Goal: Task Accomplishment & Management: Use online tool/utility

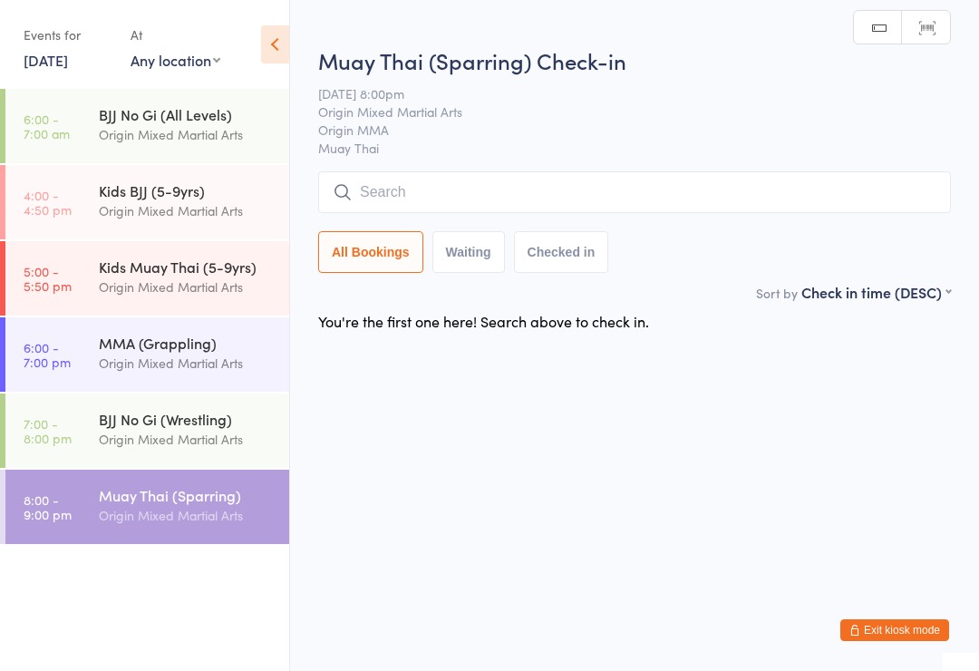
click at [638, 181] on input "search" at bounding box center [634, 192] width 633 height 42
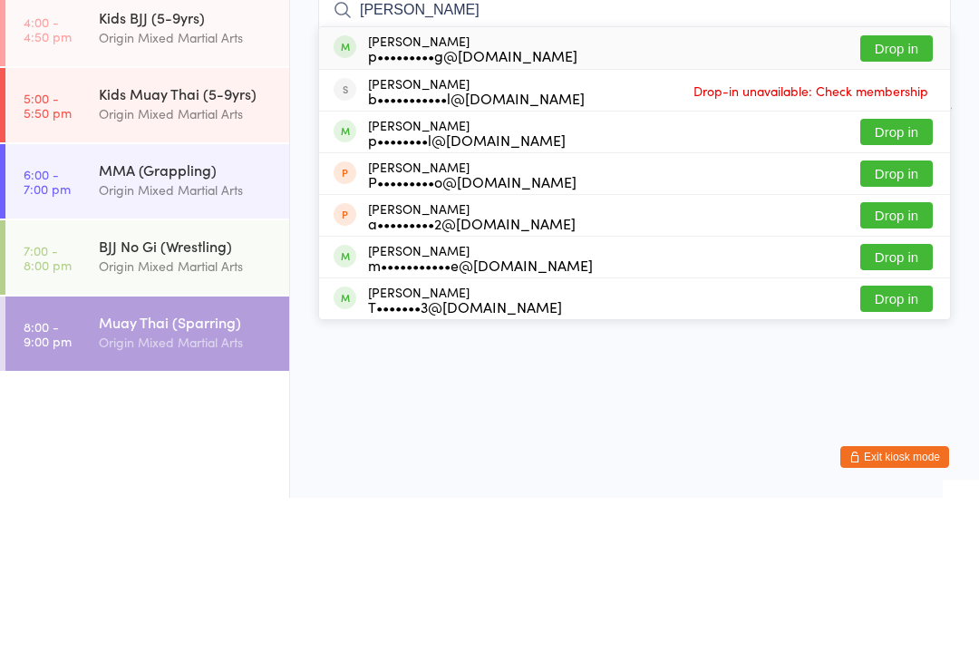
type input "[PERSON_NAME]"
click at [907, 292] on button "Drop in" at bounding box center [897, 305] width 73 height 26
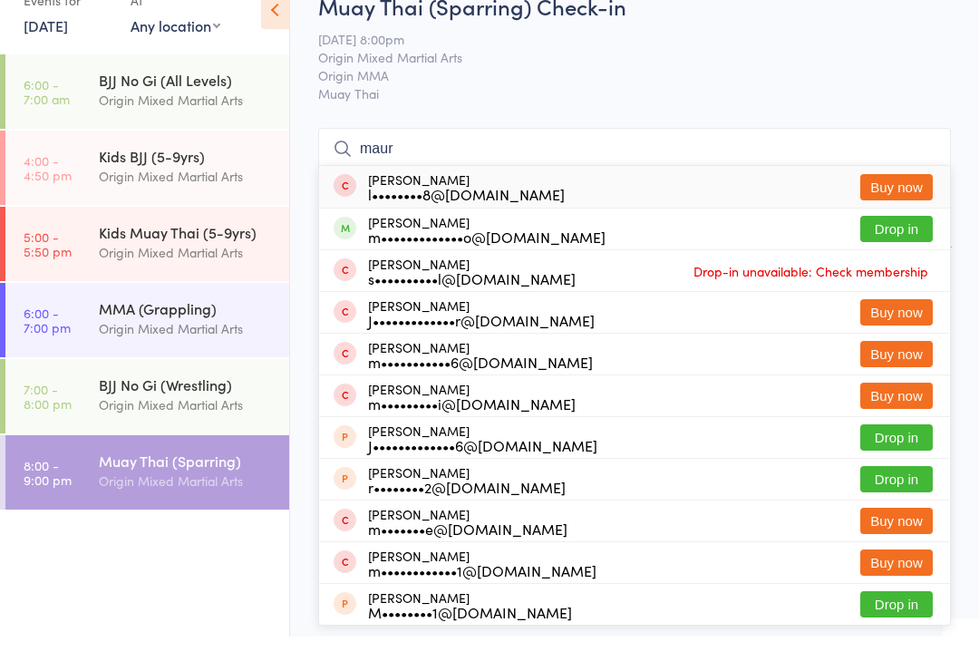
type input "maur"
click at [890, 250] on button "Drop in" at bounding box center [897, 263] width 73 height 26
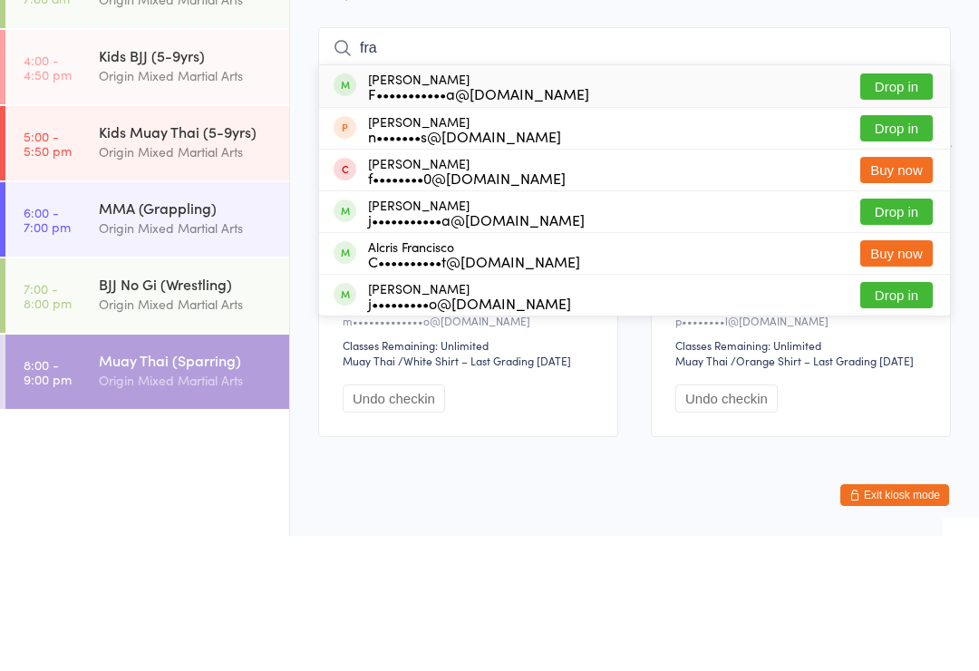
type input "fra"
click at [906, 209] on button "Drop in" at bounding box center [897, 222] width 73 height 26
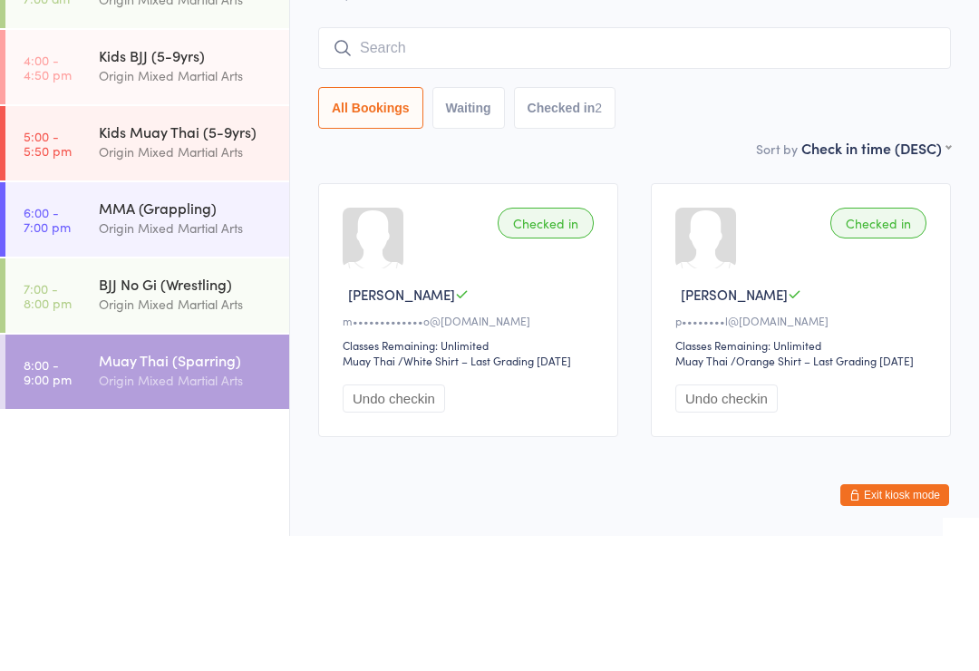
scroll to position [39, 0]
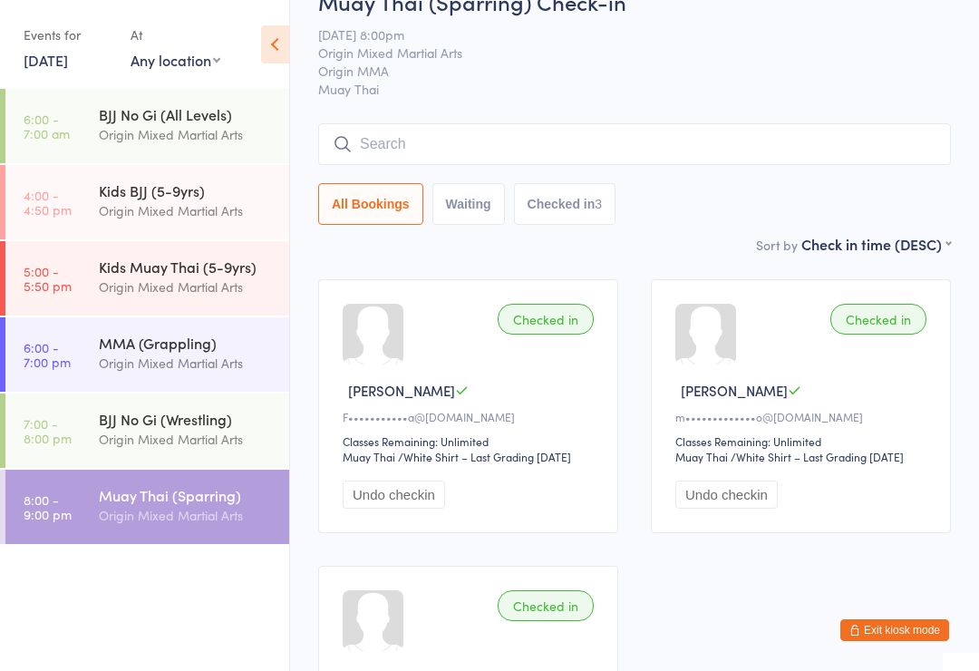
click at [620, 159] on input "search" at bounding box center [634, 144] width 633 height 42
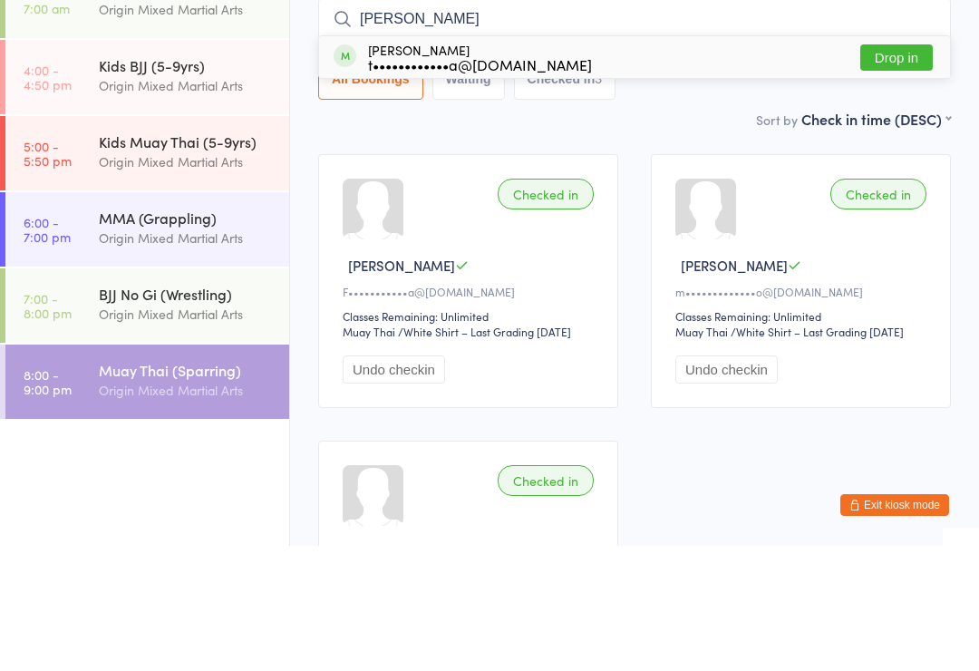
type input "[PERSON_NAME]"
click at [884, 170] on button "Drop in" at bounding box center [897, 183] width 73 height 26
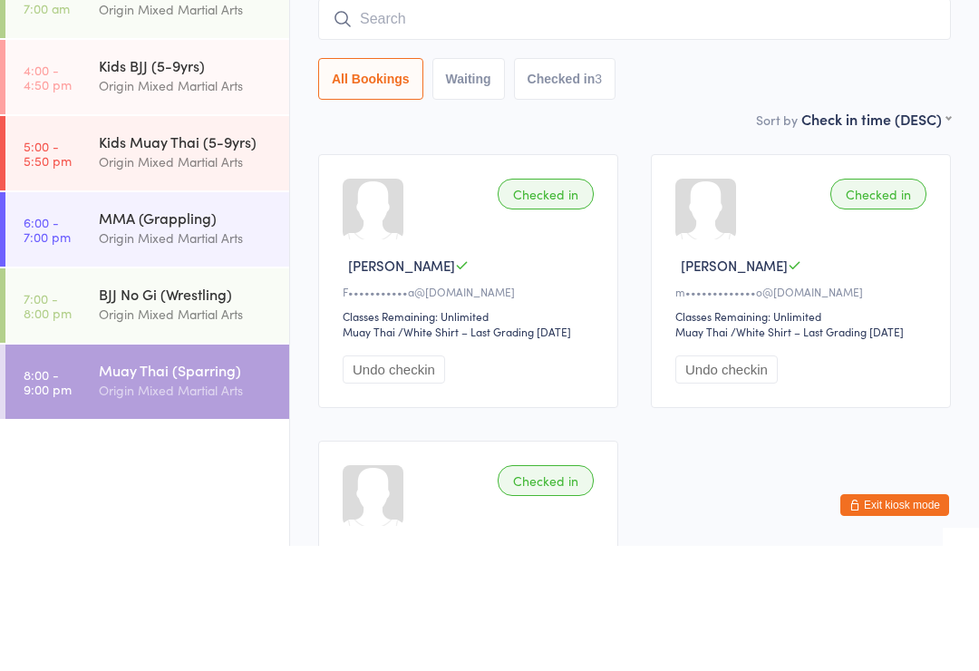
scroll to position [164, 0]
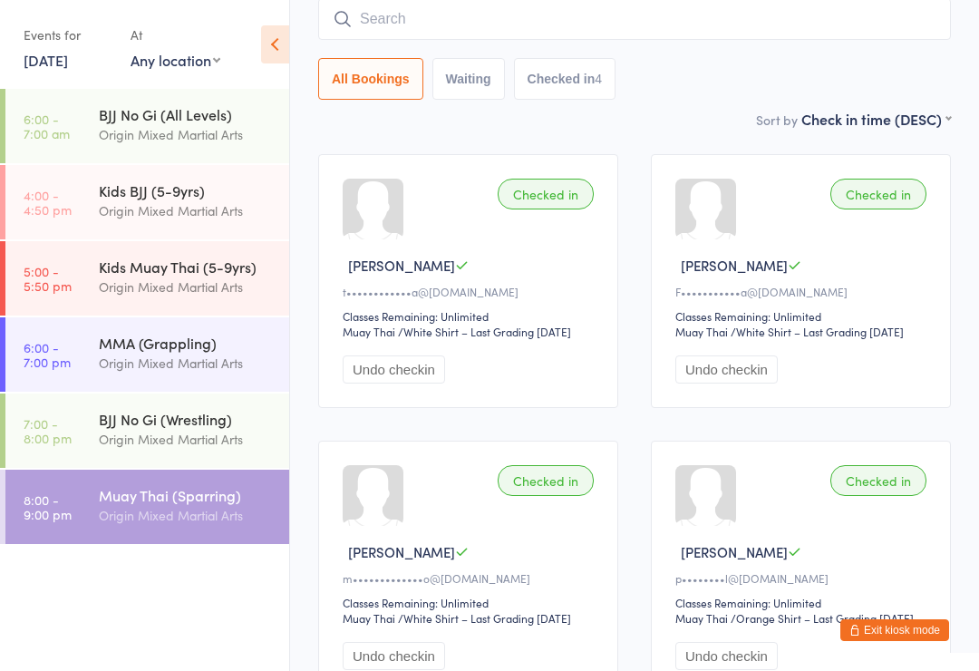
click at [827, 26] on input "search" at bounding box center [634, 19] width 633 height 42
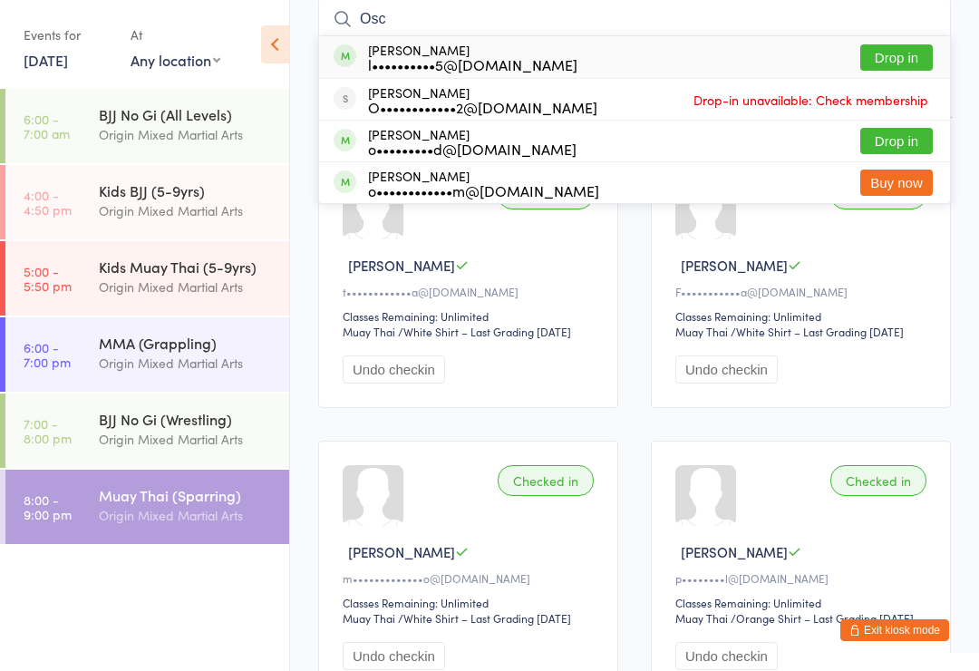
type input "Osc"
click at [916, 47] on button "Drop in" at bounding box center [897, 57] width 73 height 26
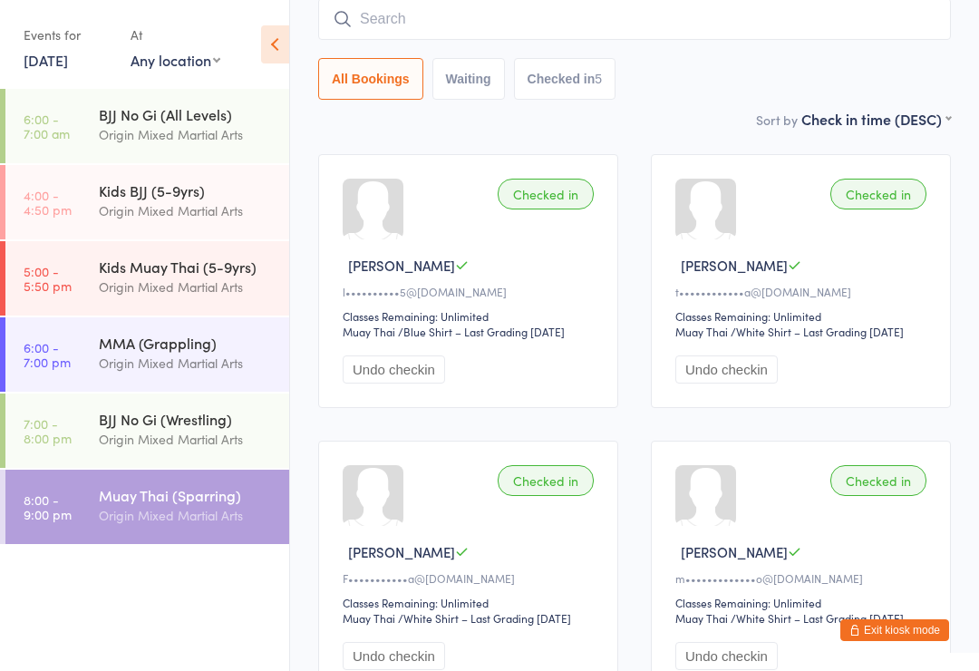
click at [829, 10] on input "search" at bounding box center [634, 19] width 633 height 42
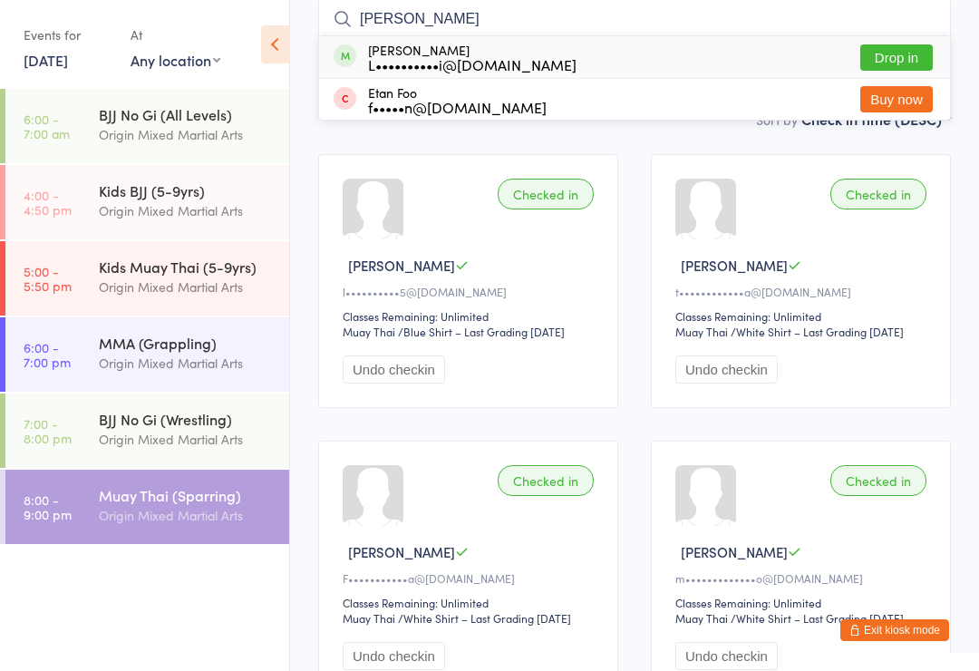
type input "[PERSON_NAME]"
click at [915, 57] on button "Drop in" at bounding box center [897, 57] width 73 height 26
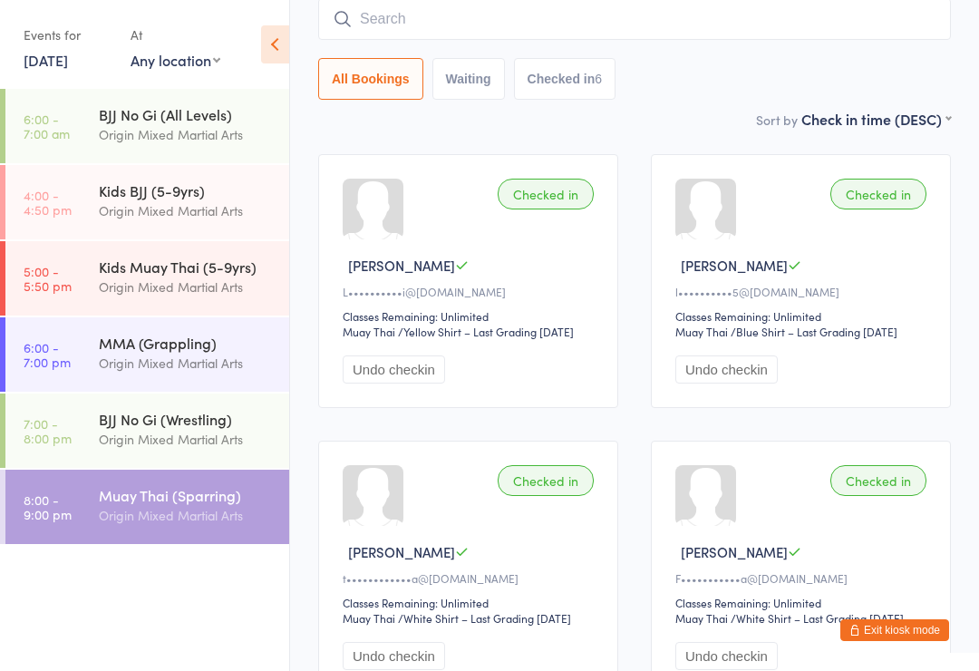
click at [573, 24] on input "search" at bounding box center [634, 19] width 633 height 42
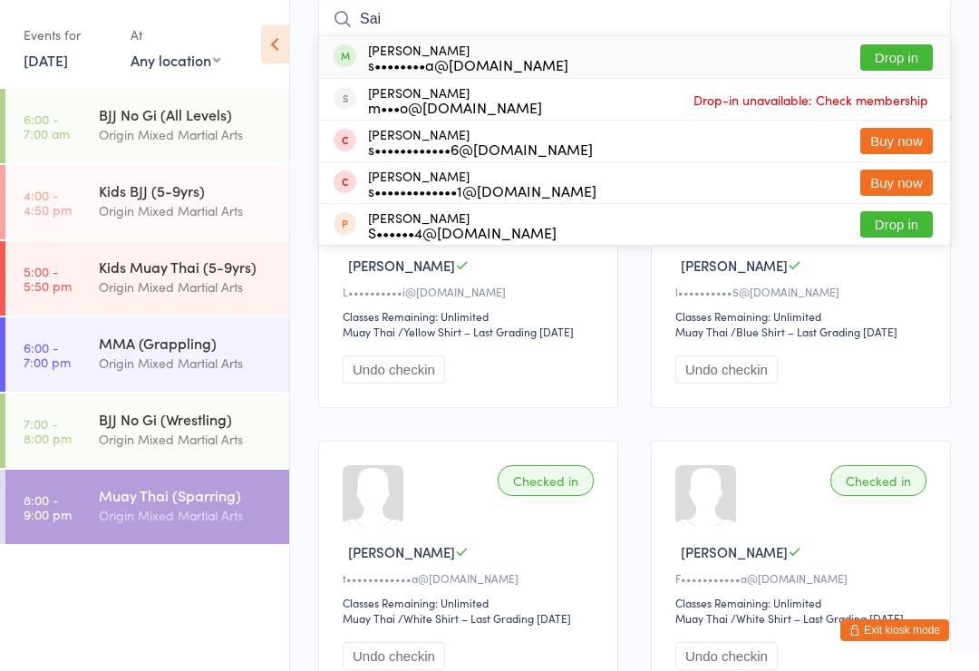
type input "Sai"
click at [893, 56] on button "Drop in" at bounding box center [897, 57] width 73 height 26
